Goal: Information Seeking & Learning: Learn about a topic

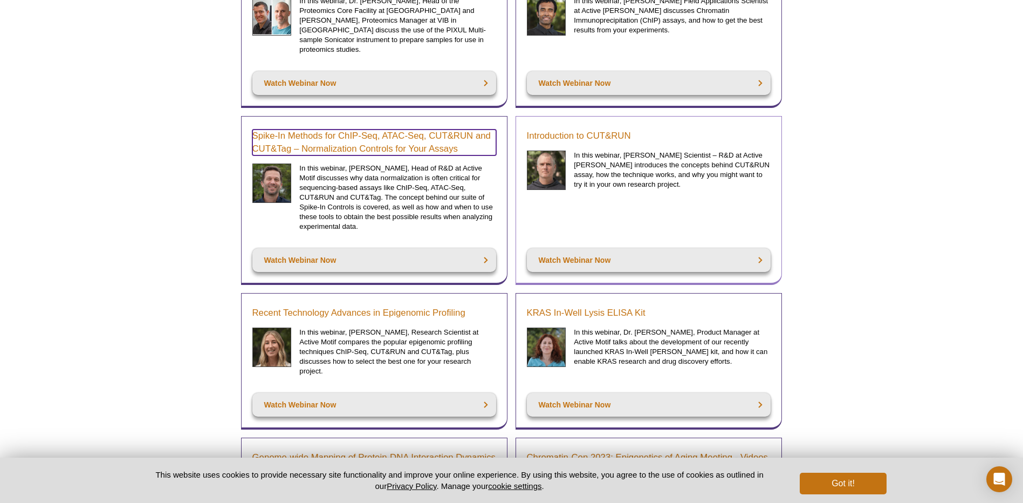
scroll to position [593, 0]
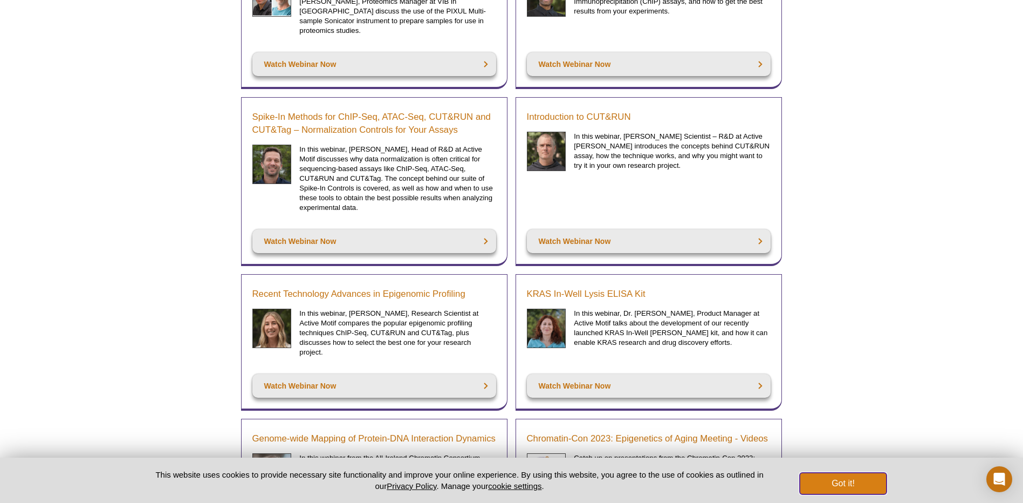
click at [842, 485] on button "Got it!" at bounding box center [843, 483] width 86 height 22
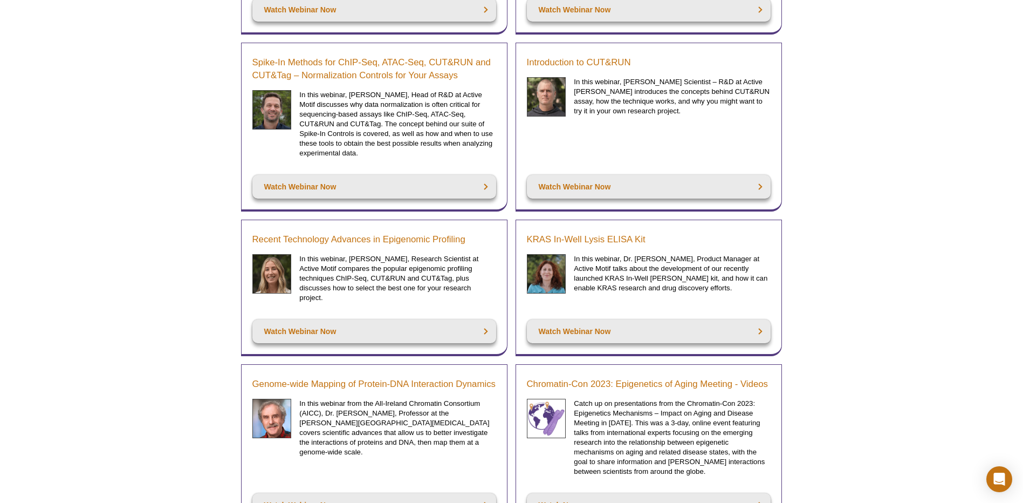
scroll to position [647, 0]
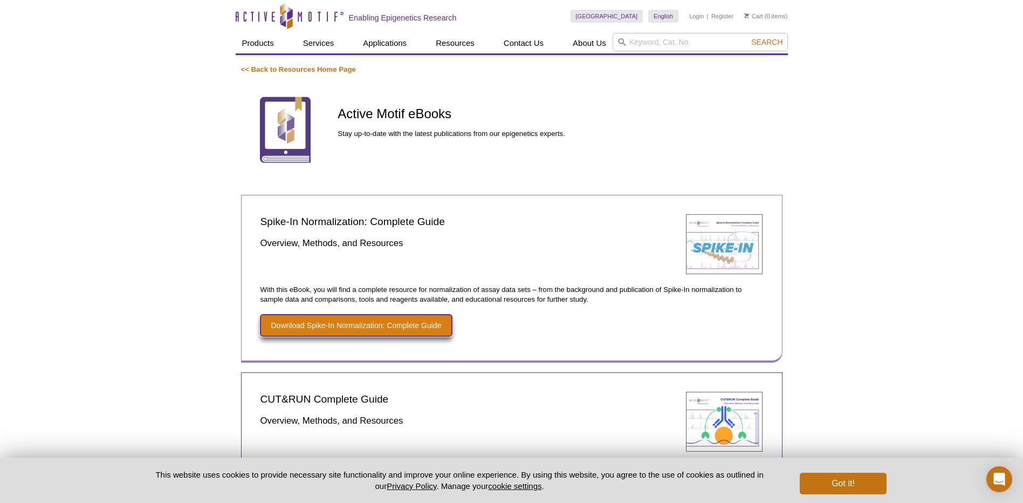
click at [401, 321] on link "Download Spike-In Normalization: Complete Guide" at bounding box center [356, 325] width 192 height 22
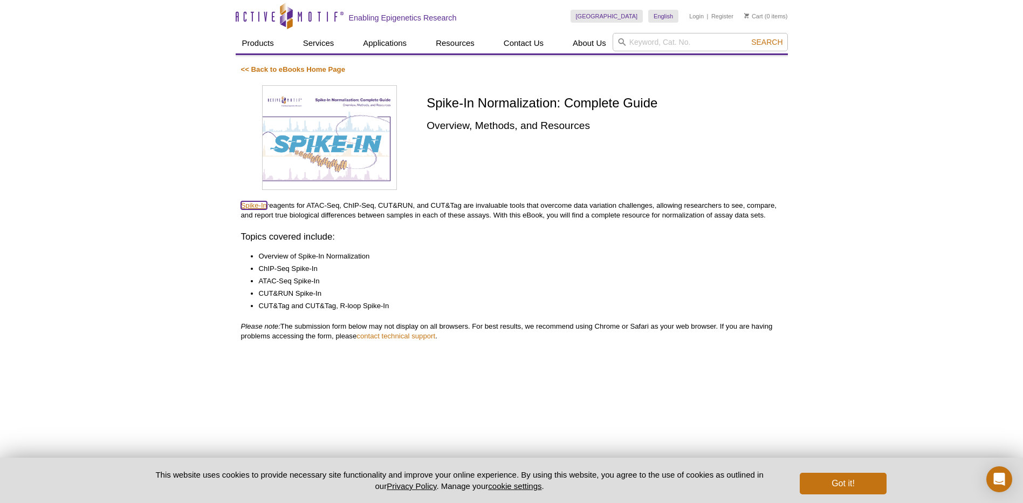
click at [259, 205] on link "Spike-In" at bounding box center [254, 205] width 26 height 8
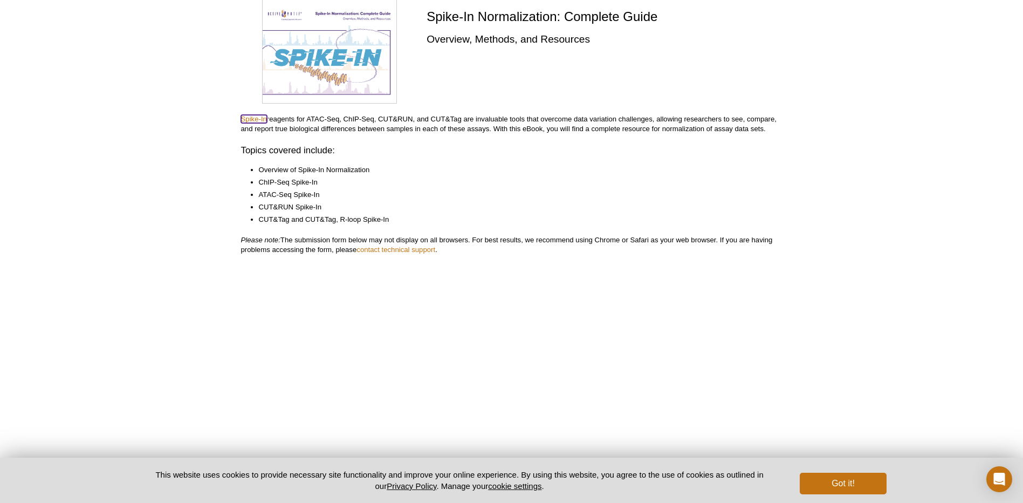
scroll to position [54, 0]
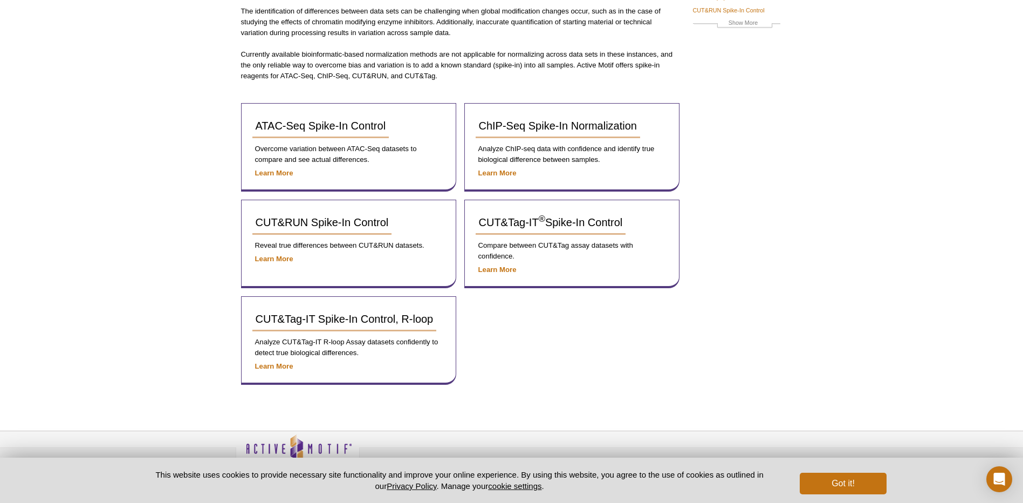
scroll to position [153, 0]
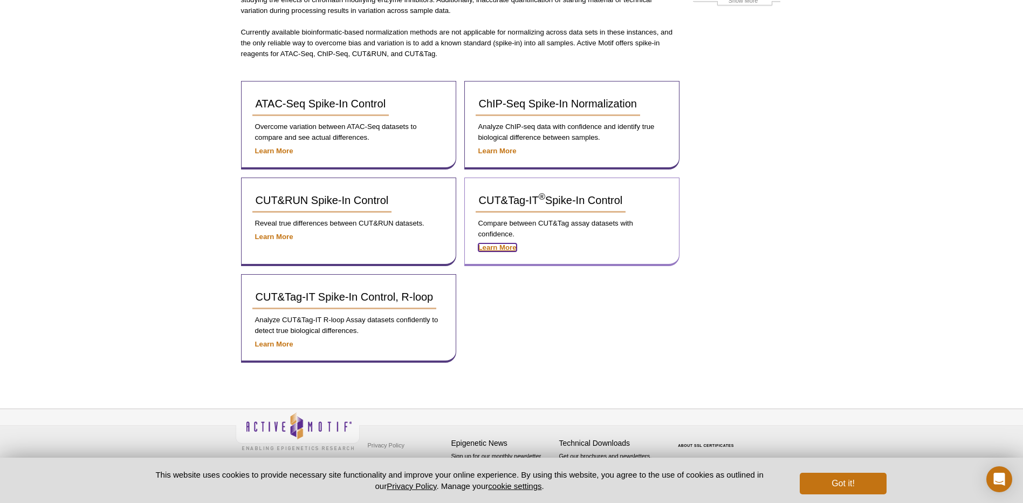
click at [504, 249] on strong "Learn More" at bounding box center [497, 247] width 38 height 8
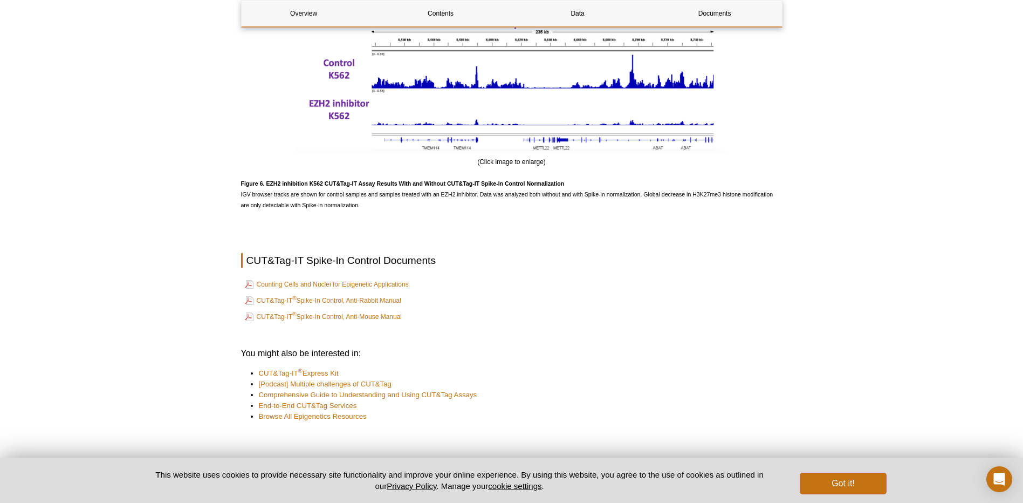
scroll to position [2211, 0]
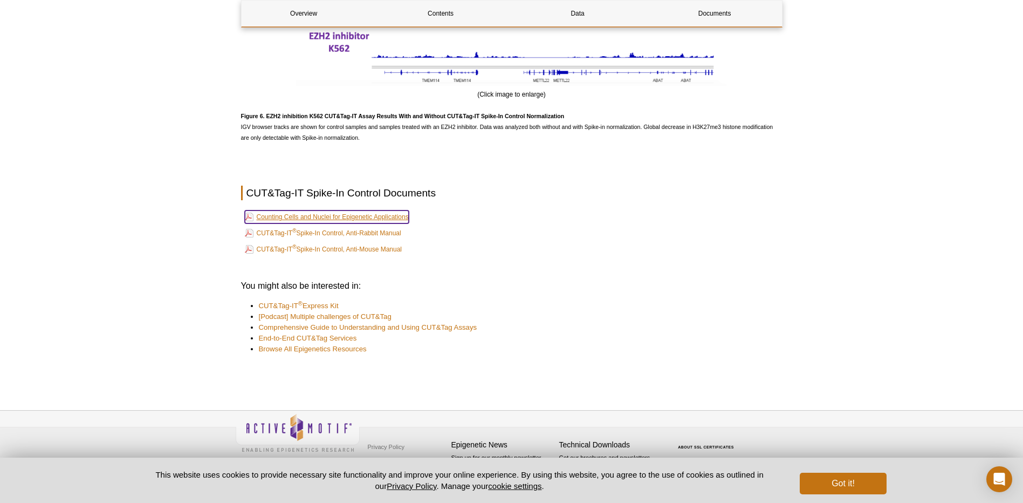
click at [323, 217] on link "Counting Cells and Nuclei for Epigenetic Applications" at bounding box center [327, 216] width 164 height 13
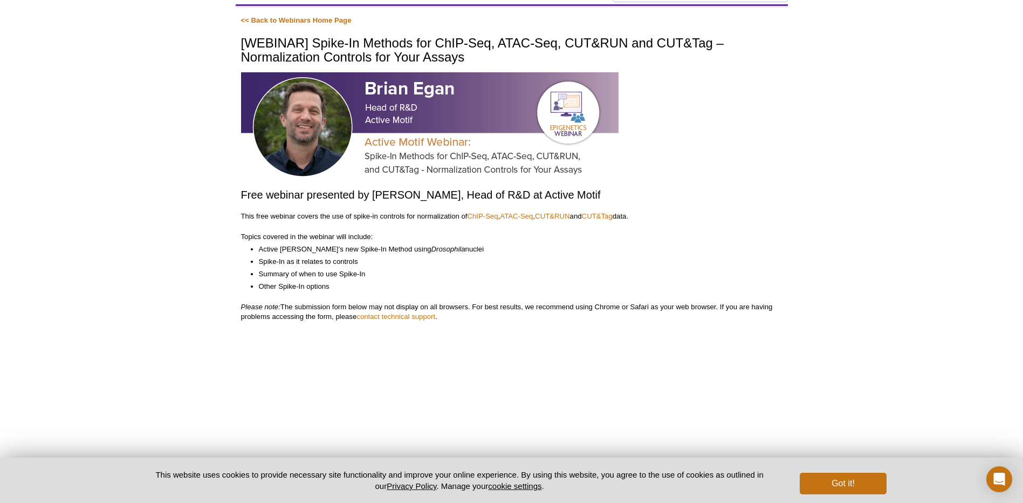
scroll to position [10, 0]
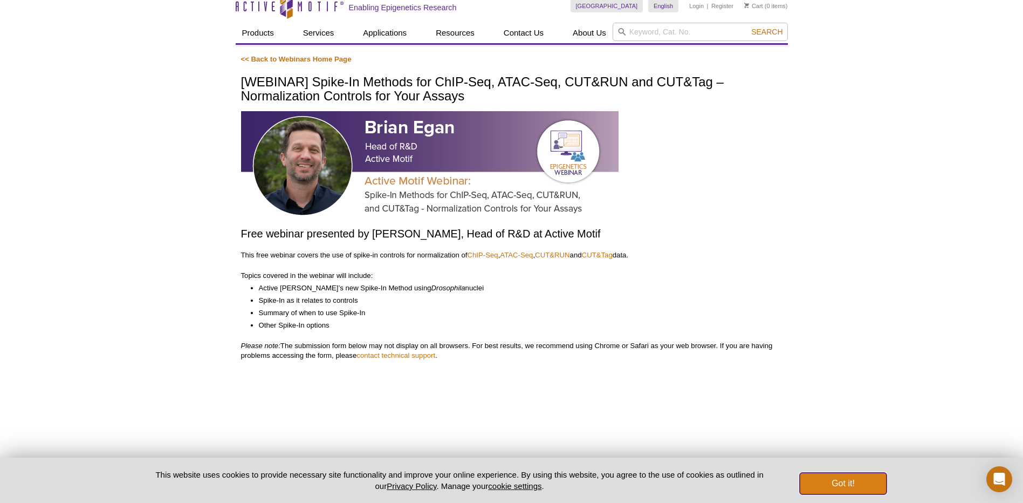
click at [852, 484] on button "Got it!" at bounding box center [843, 483] width 86 height 22
